Goal: Information Seeking & Learning: Understand process/instructions

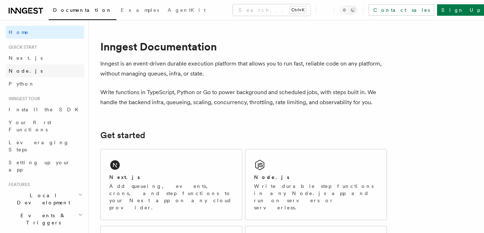
click at [18, 68] on span "Node.js" at bounding box center [26, 71] width 34 height 6
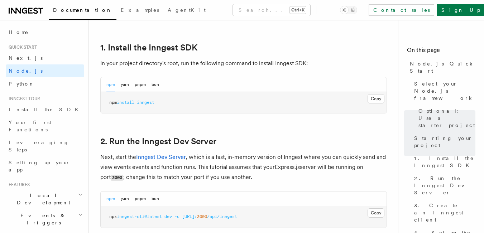
scroll to position [454, 0]
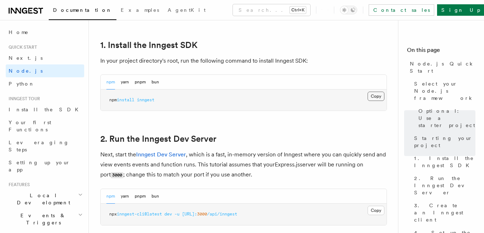
click at [374, 99] on button "Copy Copied" at bounding box center [375, 96] width 17 height 9
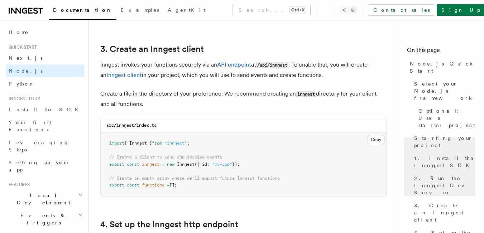
scroll to position [916, 0]
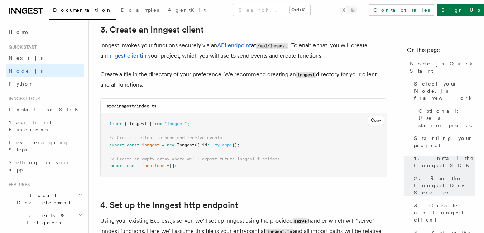
click at [120, 124] on span "import" at bounding box center [116, 123] width 15 height 5
copy code "import { Inngest } from "inngest" ;"
click at [121, 144] on span "export" at bounding box center [116, 144] width 15 height 5
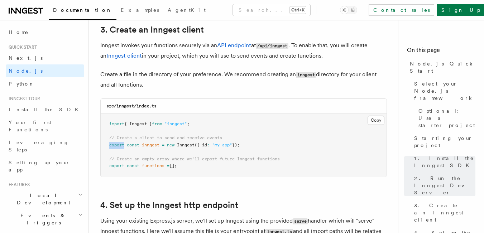
click at [121, 144] on span "export" at bounding box center [116, 144] width 15 height 5
drag, startPoint x: 110, startPoint y: 137, endPoint x: 266, endPoint y: 145, distance: 156.6
click at [266, 145] on pre "import { Inngest } from "inngest" ; // Create a client to send and receive even…" at bounding box center [244, 144] width 286 height 63
copy code "// Create a client to send and receive events export const inngest = new Innges…"
drag, startPoint x: 110, startPoint y: 158, endPoint x: 205, endPoint y: 168, distance: 95.4
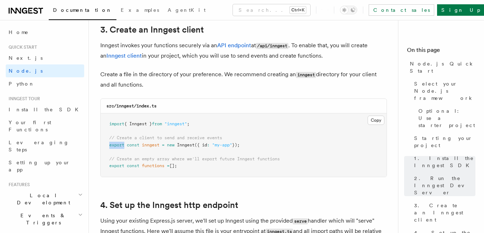
click at [205, 168] on pre "import { Inngest } from "inngest" ; // Create a client to send and receive even…" at bounding box center [244, 144] width 286 height 63
copy code "// Create an empty array where we'll export future Inngest functions export con…"
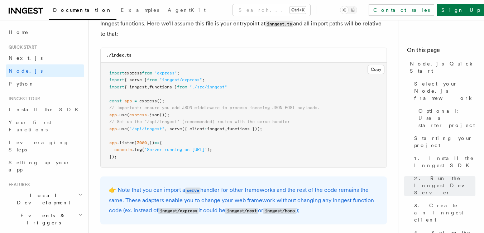
scroll to position [1124, 0]
click at [177, 129] on span "serve" at bounding box center [175, 128] width 13 height 5
click at [262, 128] on span "functions }));" at bounding box center [244, 128] width 35 height 5
copy span "serve ({ client : inngest , functions }))"
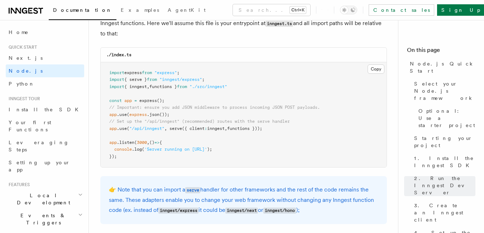
click at [112, 79] on span "import" at bounding box center [116, 79] width 15 height 5
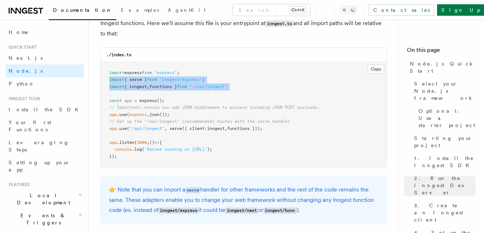
click at [242, 87] on pre "import express from "express" ; import { serve } from "inngest/express" ; impor…" at bounding box center [244, 114] width 286 height 105
copy code "import { serve } from "inngest/express" ; import { inngest , functions } from "…"
